Goal: Information Seeking & Learning: Find specific fact

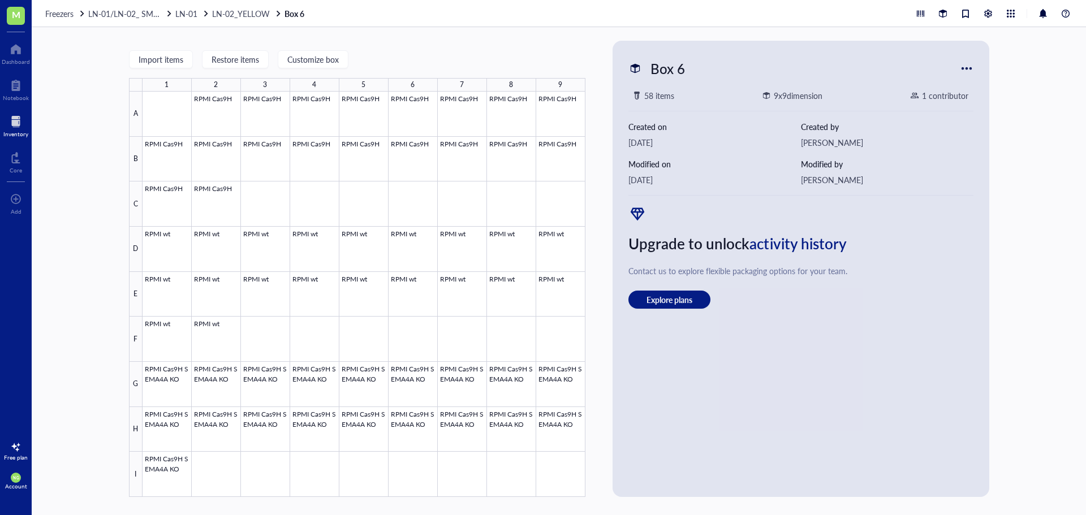
click at [21, 115] on div at bounding box center [15, 122] width 25 height 18
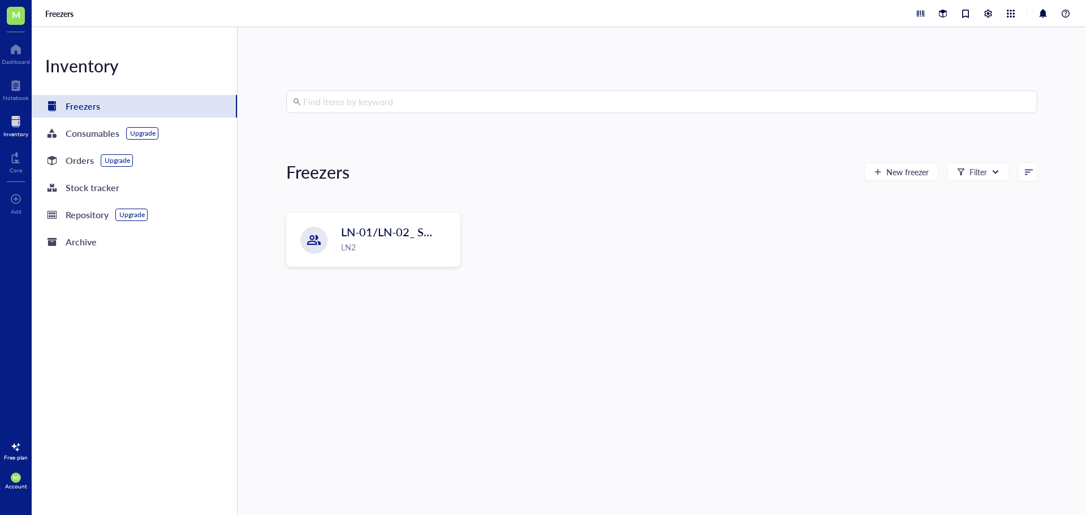
click at [400, 106] on input "search" at bounding box center [666, 101] width 727 height 21
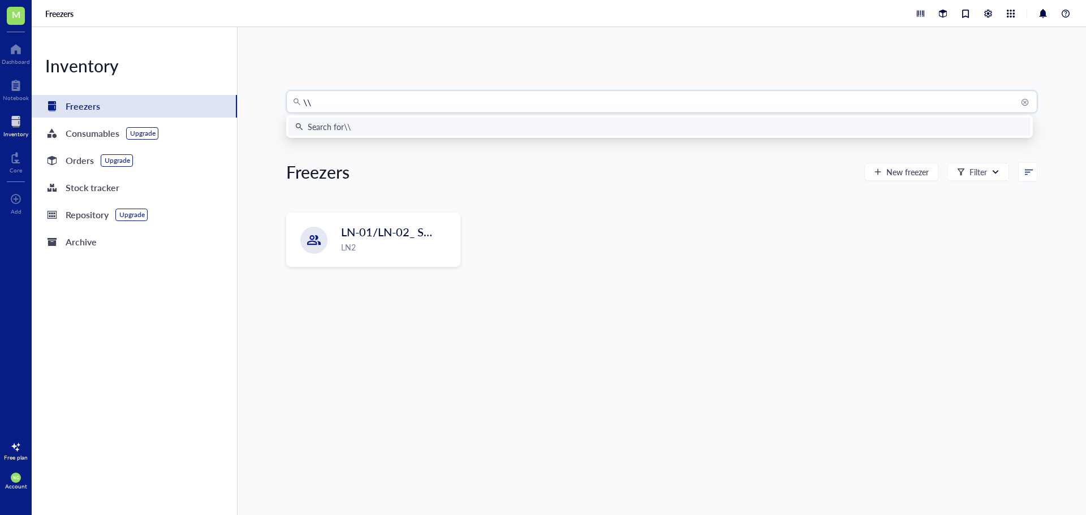
type input "\"
type input "HS5"
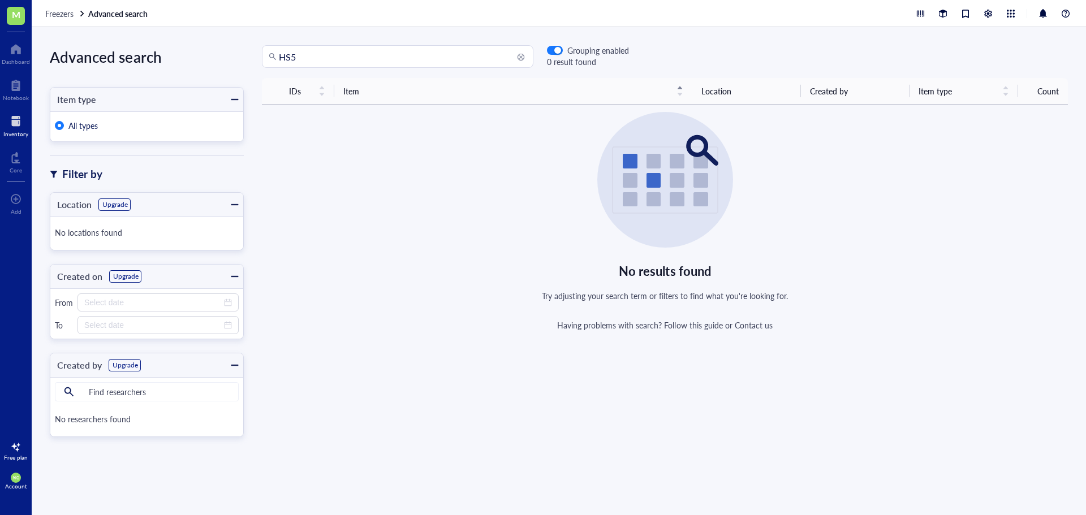
click at [317, 54] on input "HS5" at bounding box center [403, 56] width 248 height 21
type input "HS-5"
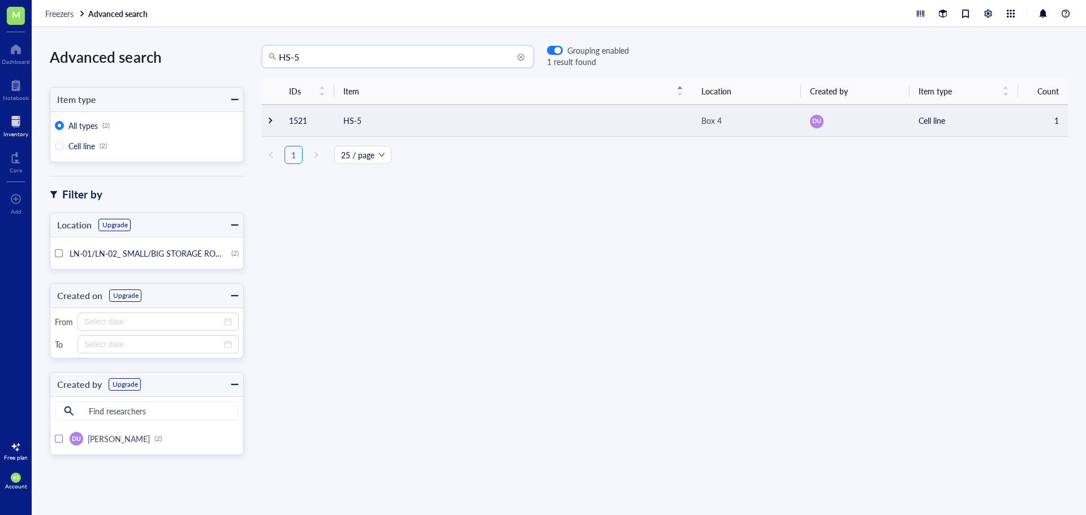
click at [450, 126] on td "HS-5" at bounding box center [513, 121] width 358 height 32
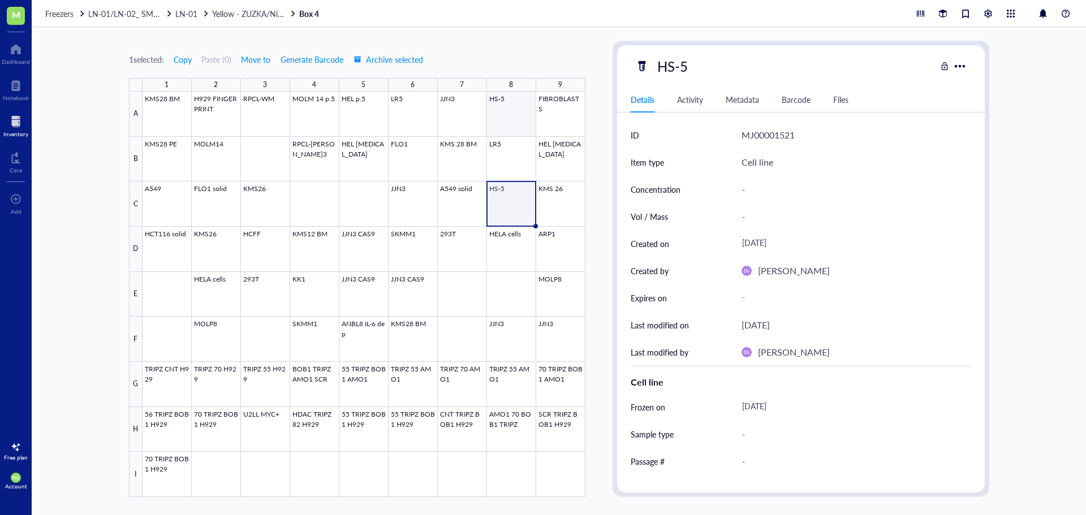
click at [499, 120] on div at bounding box center [364, 295] width 443 height 406
click at [495, 204] on div at bounding box center [364, 295] width 443 height 406
click at [506, 117] on div at bounding box center [364, 295] width 443 height 406
click at [491, 195] on div at bounding box center [364, 295] width 443 height 406
click at [235, 13] on span "Yellow - ZUZKA/Nikol" at bounding box center [250, 13] width 76 height 11
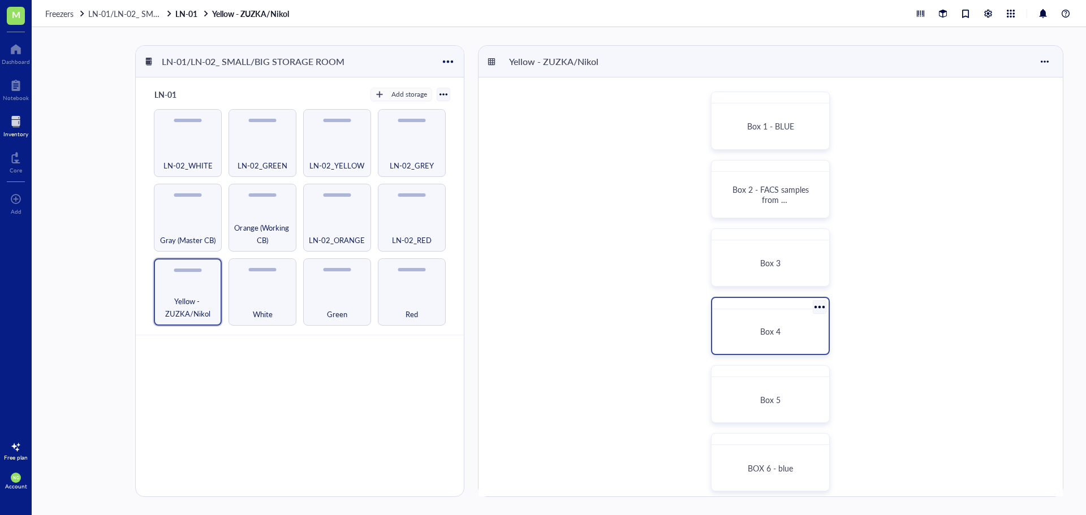
click at [764, 317] on div "Box 4" at bounding box center [770, 332] width 107 height 36
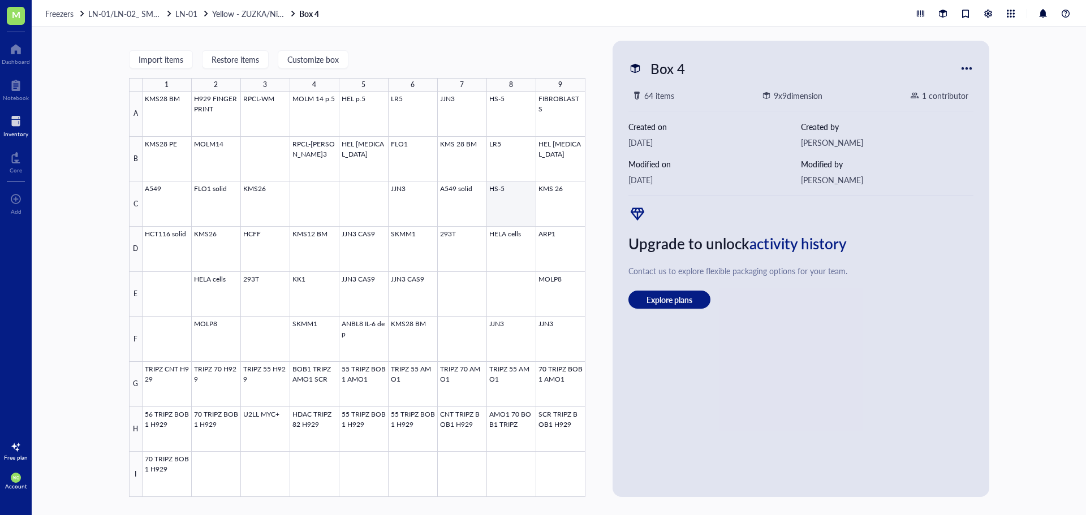
click at [518, 208] on div at bounding box center [364, 295] width 443 height 406
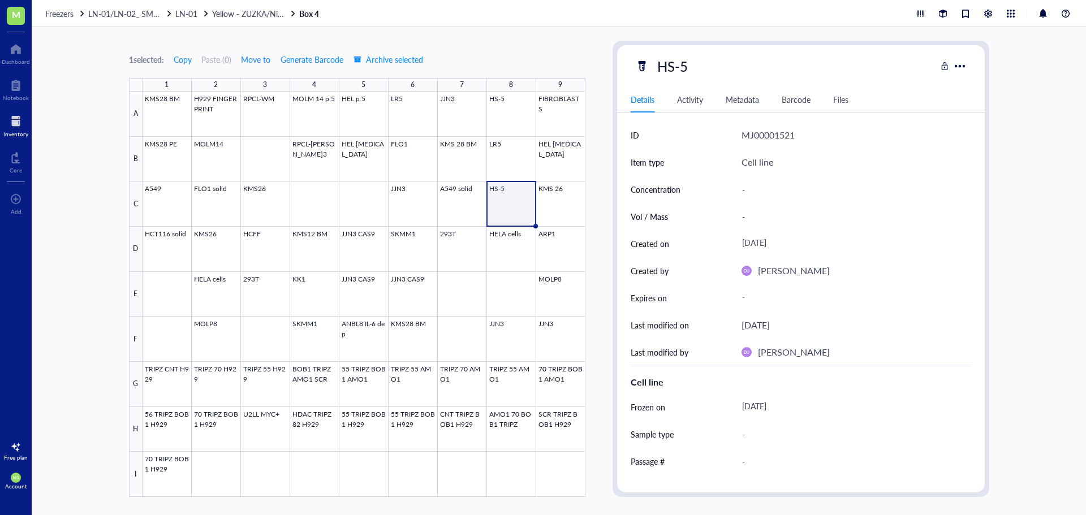
click at [10, 122] on div at bounding box center [15, 122] width 25 height 18
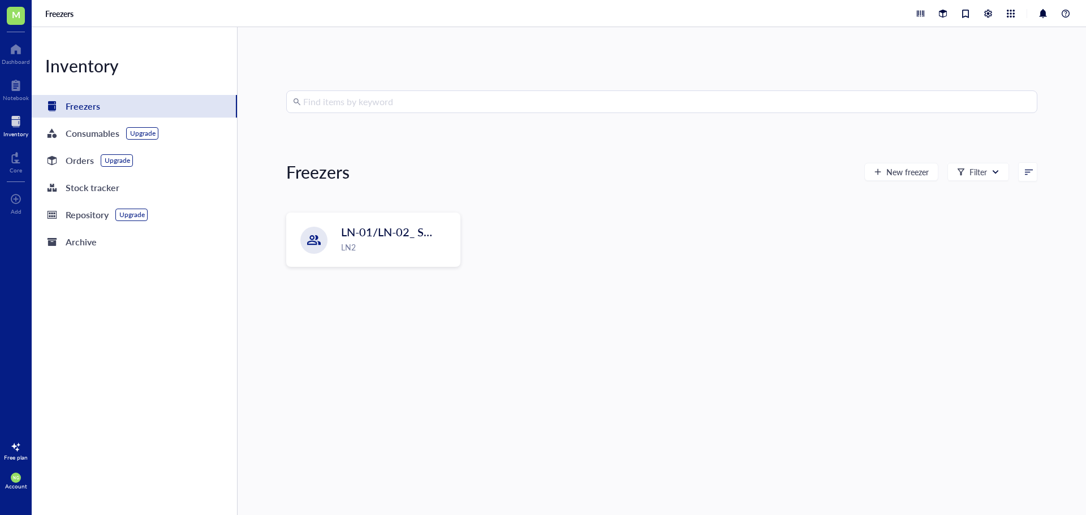
click at [408, 104] on input "search" at bounding box center [666, 101] width 727 height 21
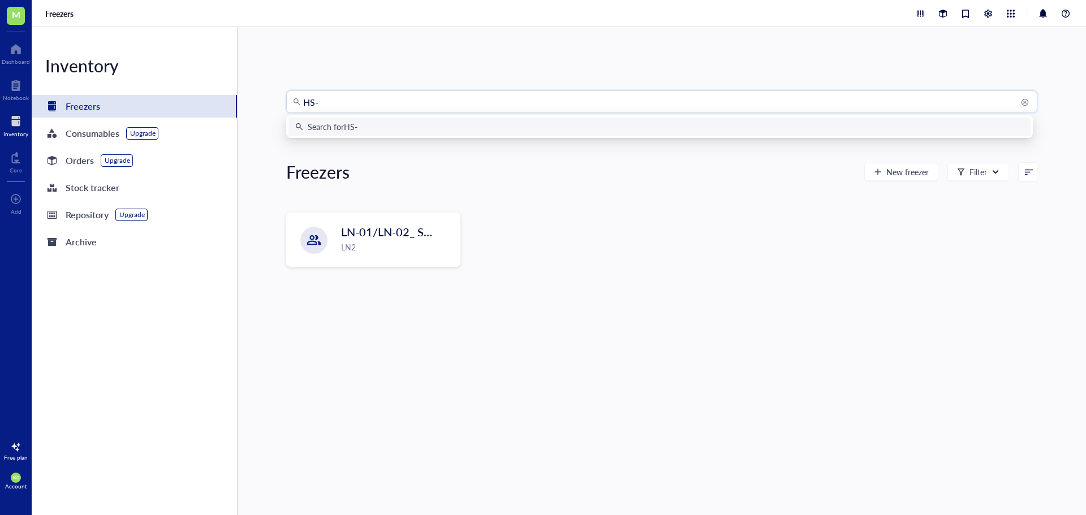
type input "HS-5"
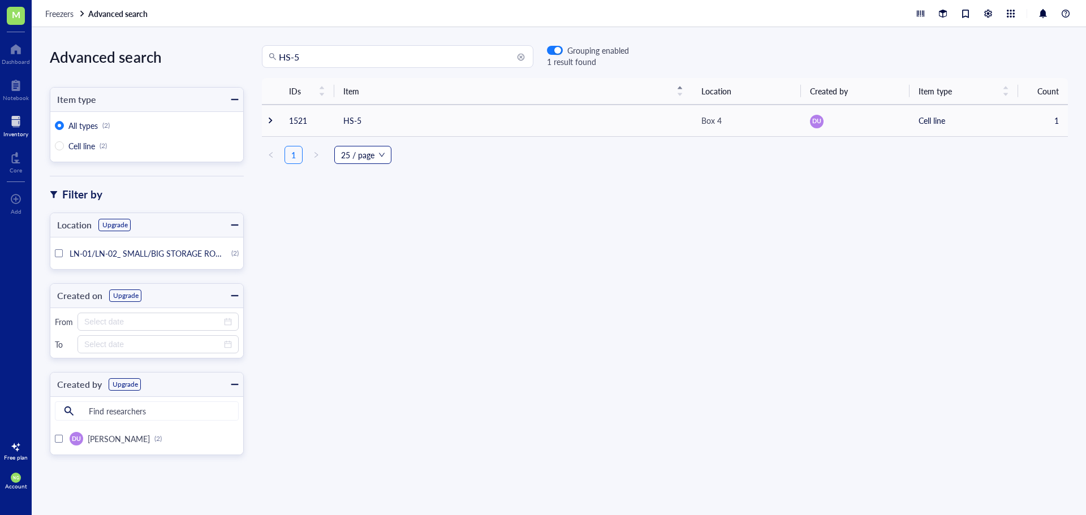
click at [369, 162] on span "25 / page" at bounding box center [363, 155] width 44 height 17
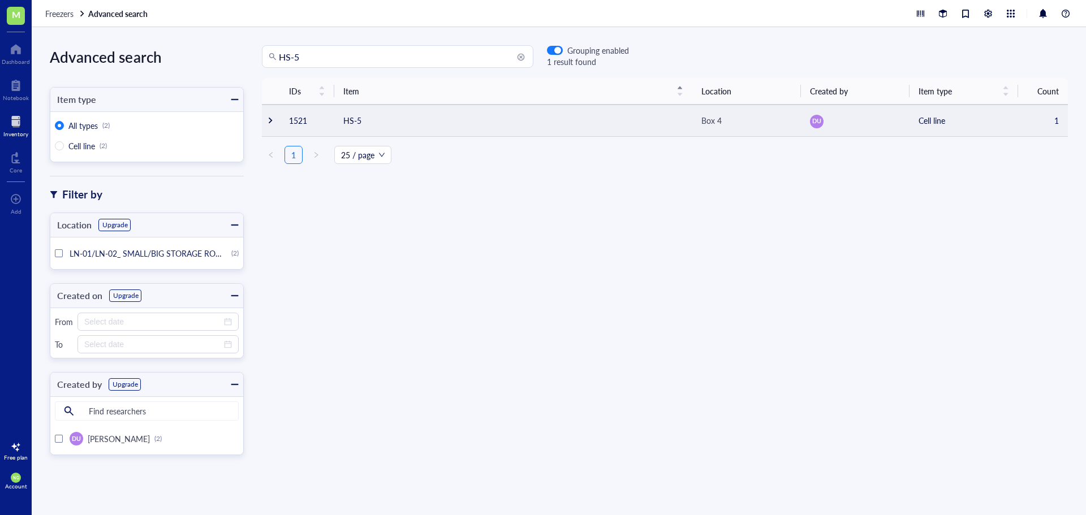
click at [389, 115] on td "HS-5" at bounding box center [513, 121] width 358 height 32
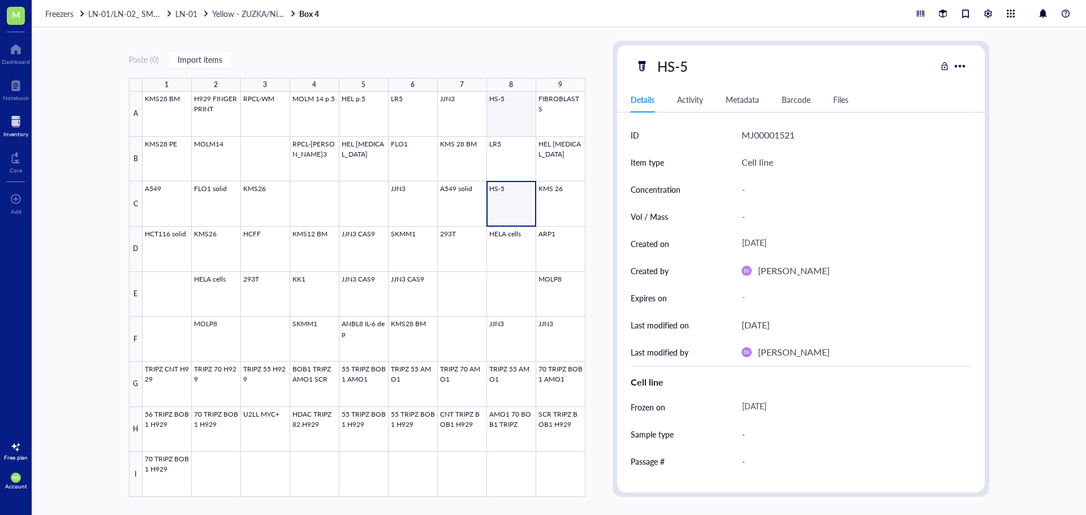
click at [511, 115] on div at bounding box center [364, 295] width 443 height 406
click at [505, 207] on div at bounding box center [364, 295] width 443 height 406
